Goal: Task Accomplishment & Management: Use online tool/utility

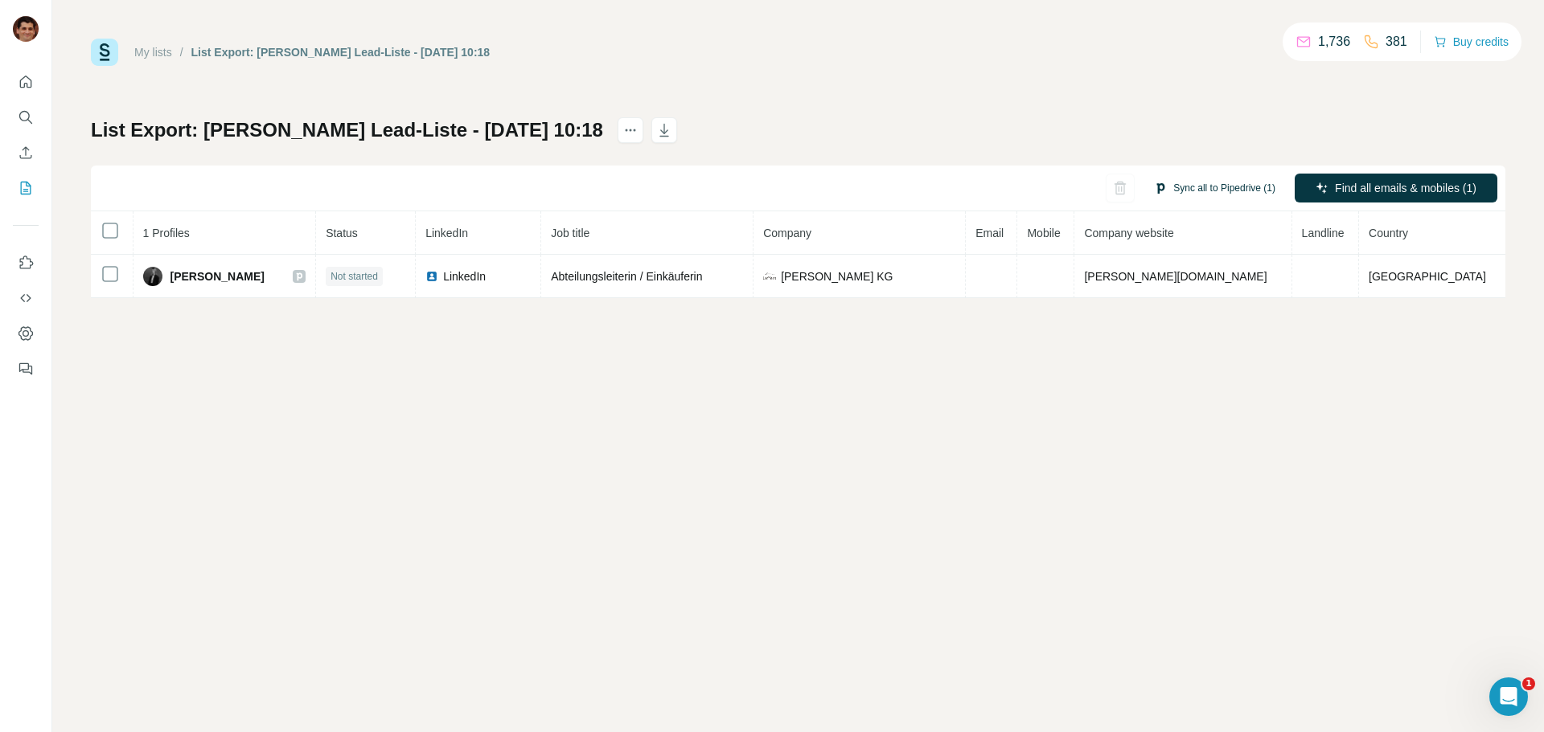
click at [1217, 189] on button "Sync all to Pipedrive (1)" at bounding box center [1214, 188] width 144 height 24
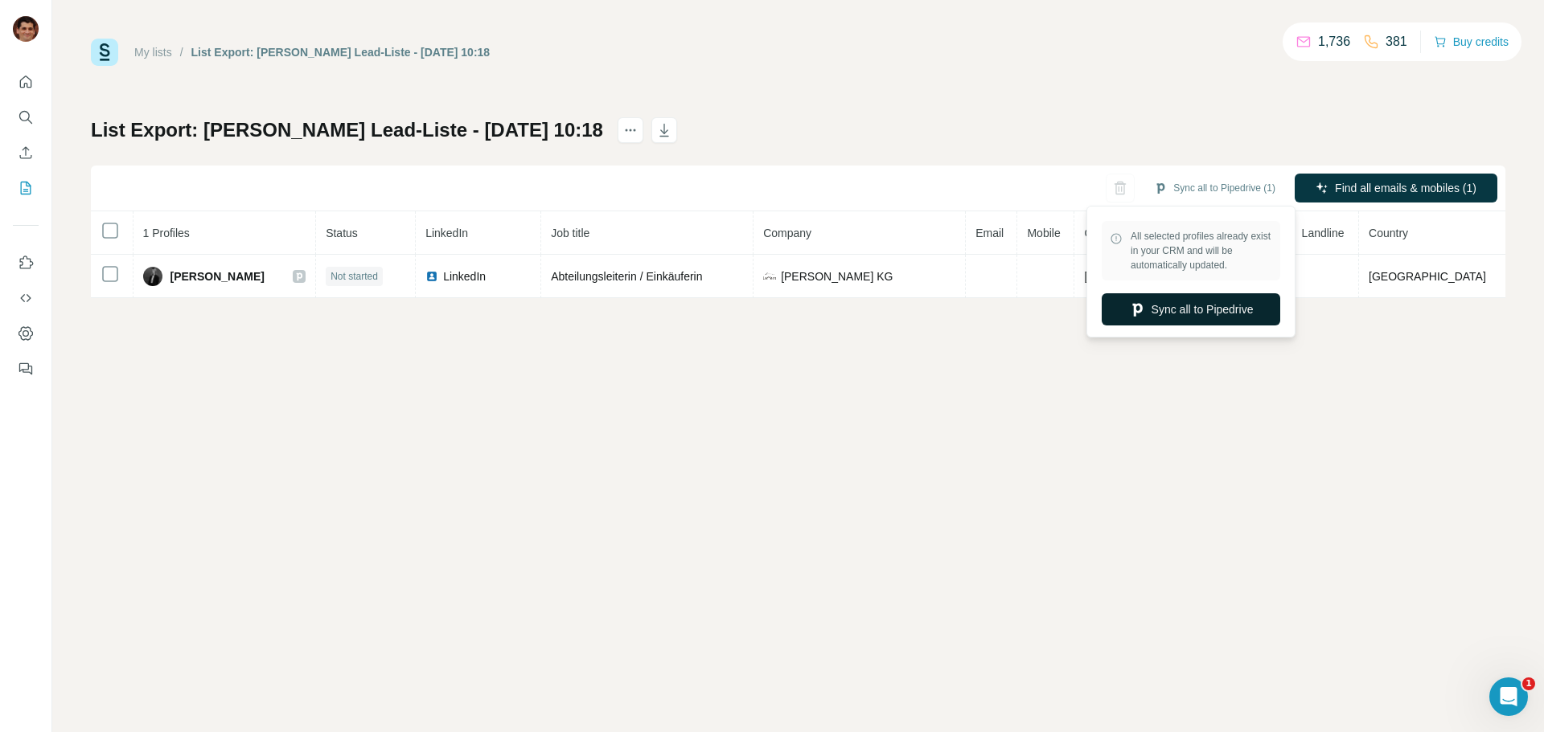
click at [1179, 323] on button "Sync all to Pipedrive" at bounding box center [1190, 309] width 178 height 32
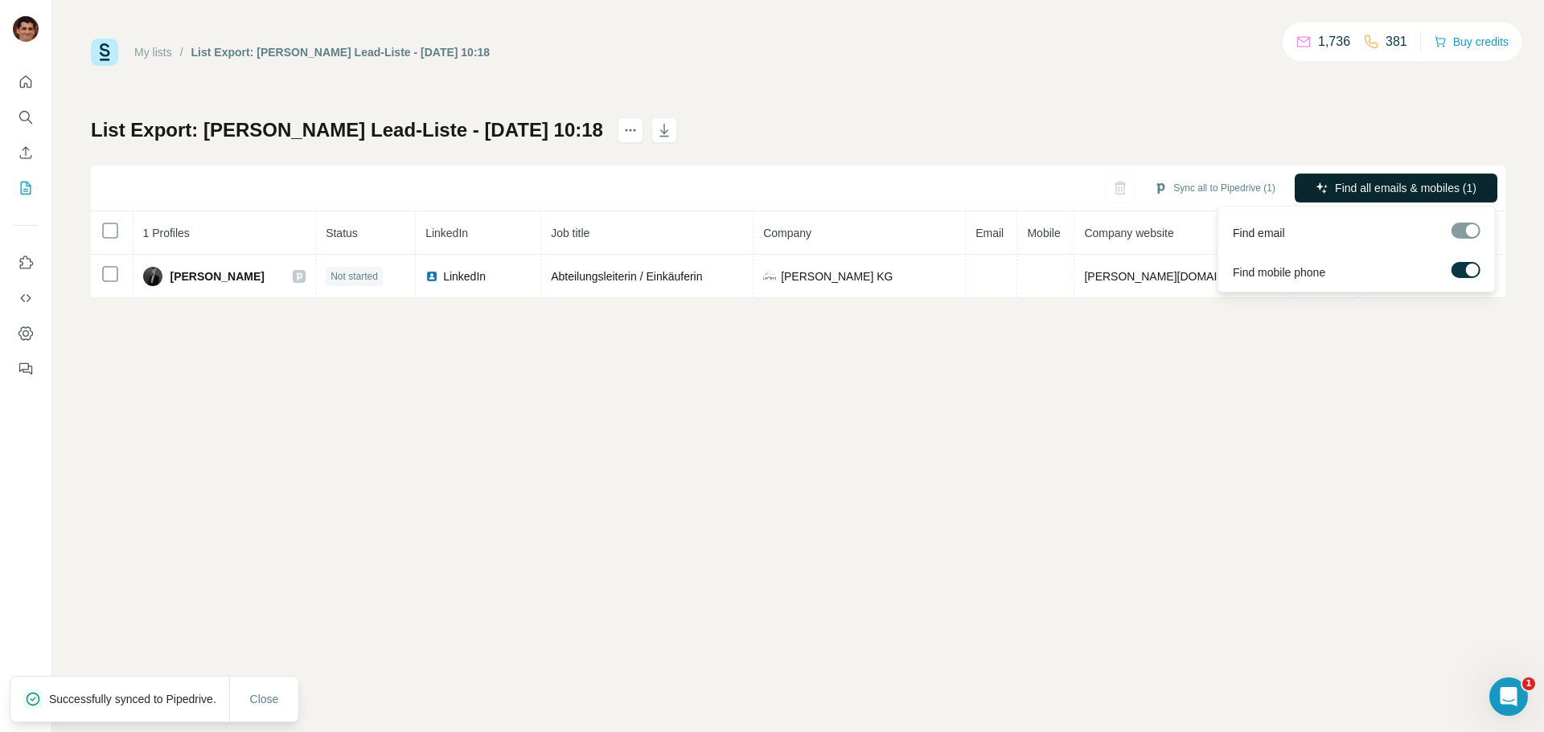
click at [1355, 191] on span "Find all emails & mobiles (1)" at bounding box center [1405, 188] width 141 height 16
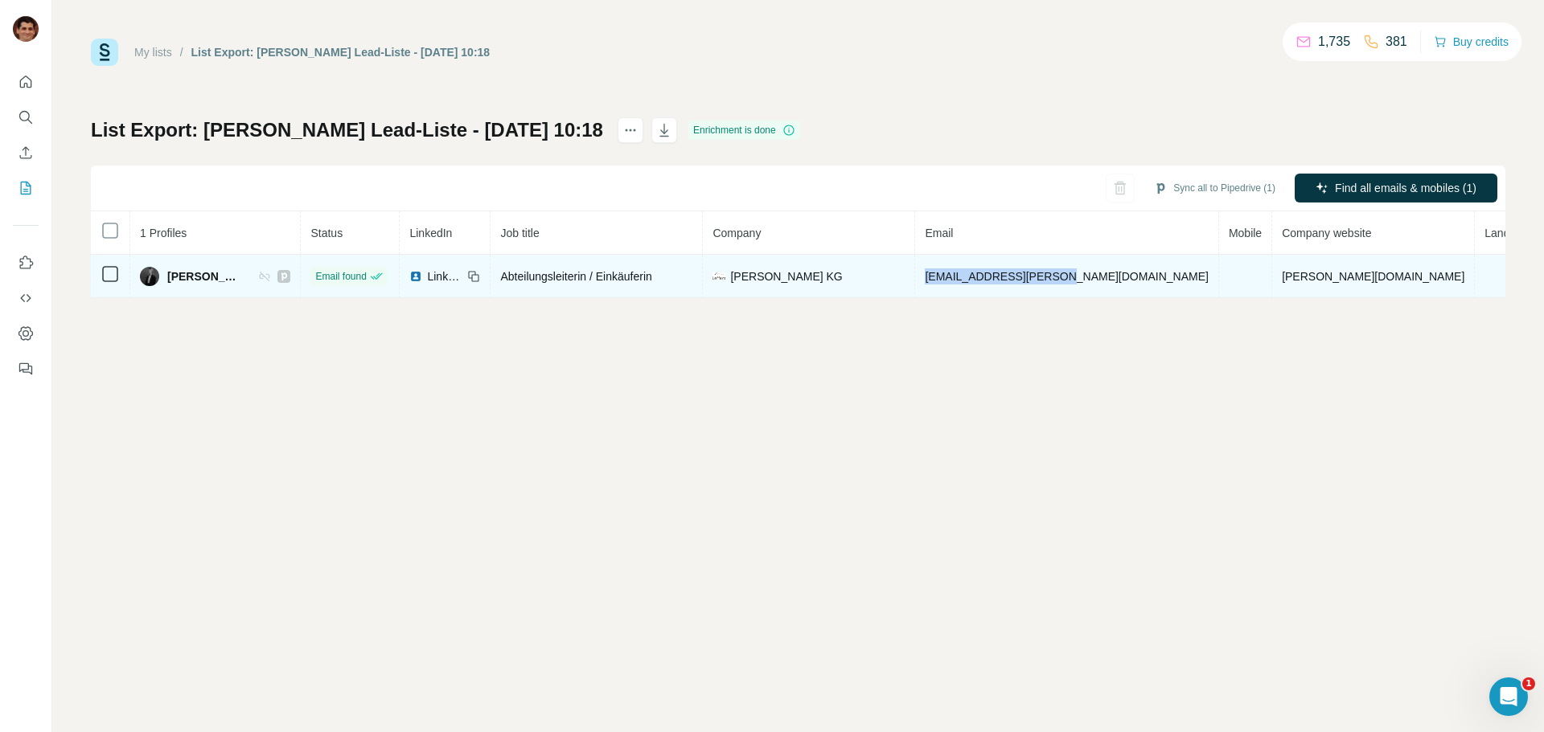
drag, startPoint x: 1154, startPoint y: 278, endPoint x: 1009, endPoint y: 283, distance: 144.8
click at [1009, 283] on td "[EMAIL_ADDRESS][PERSON_NAME][DOMAIN_NAME]" at bounding box center [1066, 276] width 303 height 43
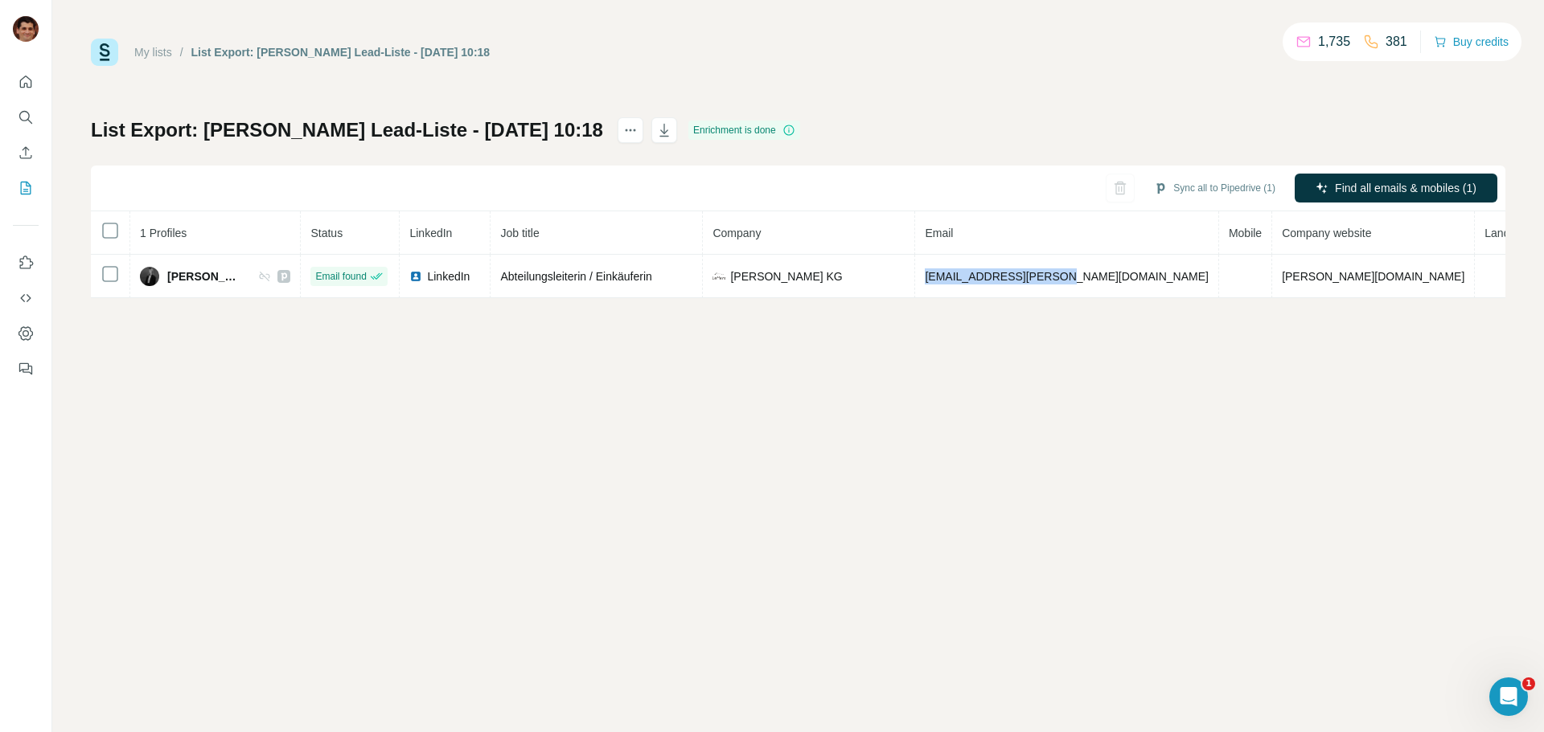
copy span "[EMAIL_ADDRESS][PERSON_NAME][DOMAIN_NAME]"
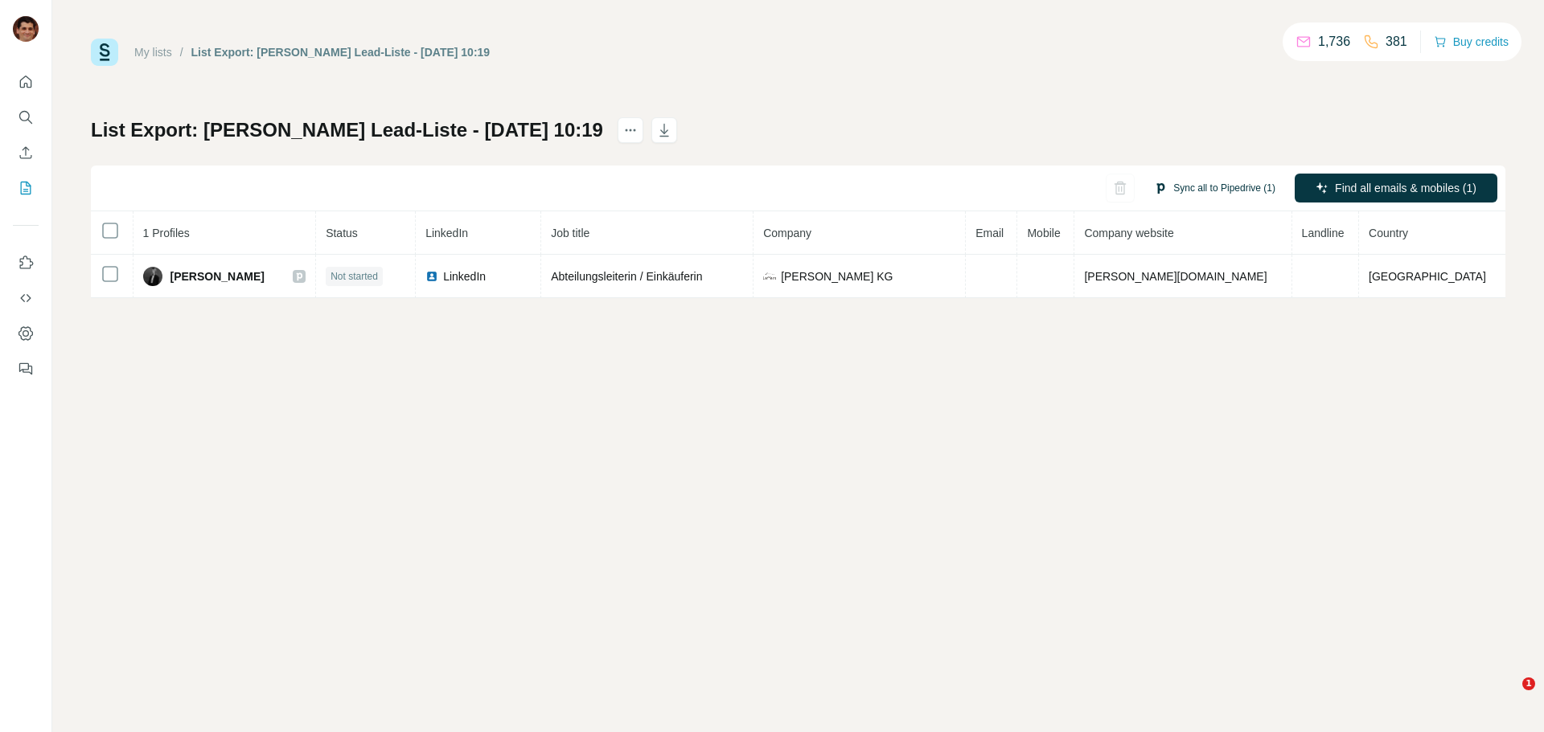
click at [1197, 191] on button "Sync all to Pipedrive (1)" at bounding box center [1214, 188] width 144 height 24
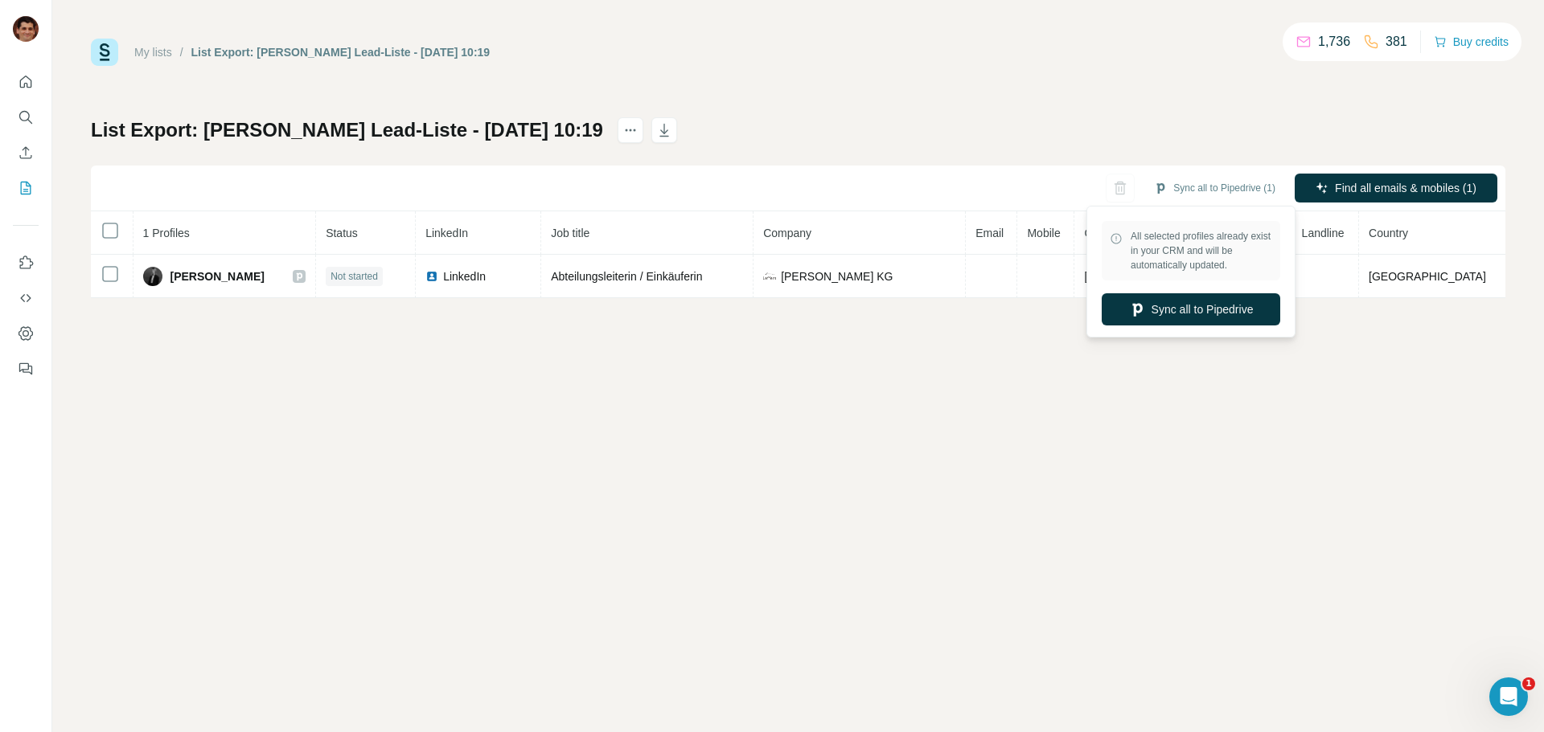
click at [1194, 310] on button "Sync all to Pipedrive" at bounding box center [1190, 309] width 178 height 32
